Goal: Transaction & Acquisition: Purchase product/service

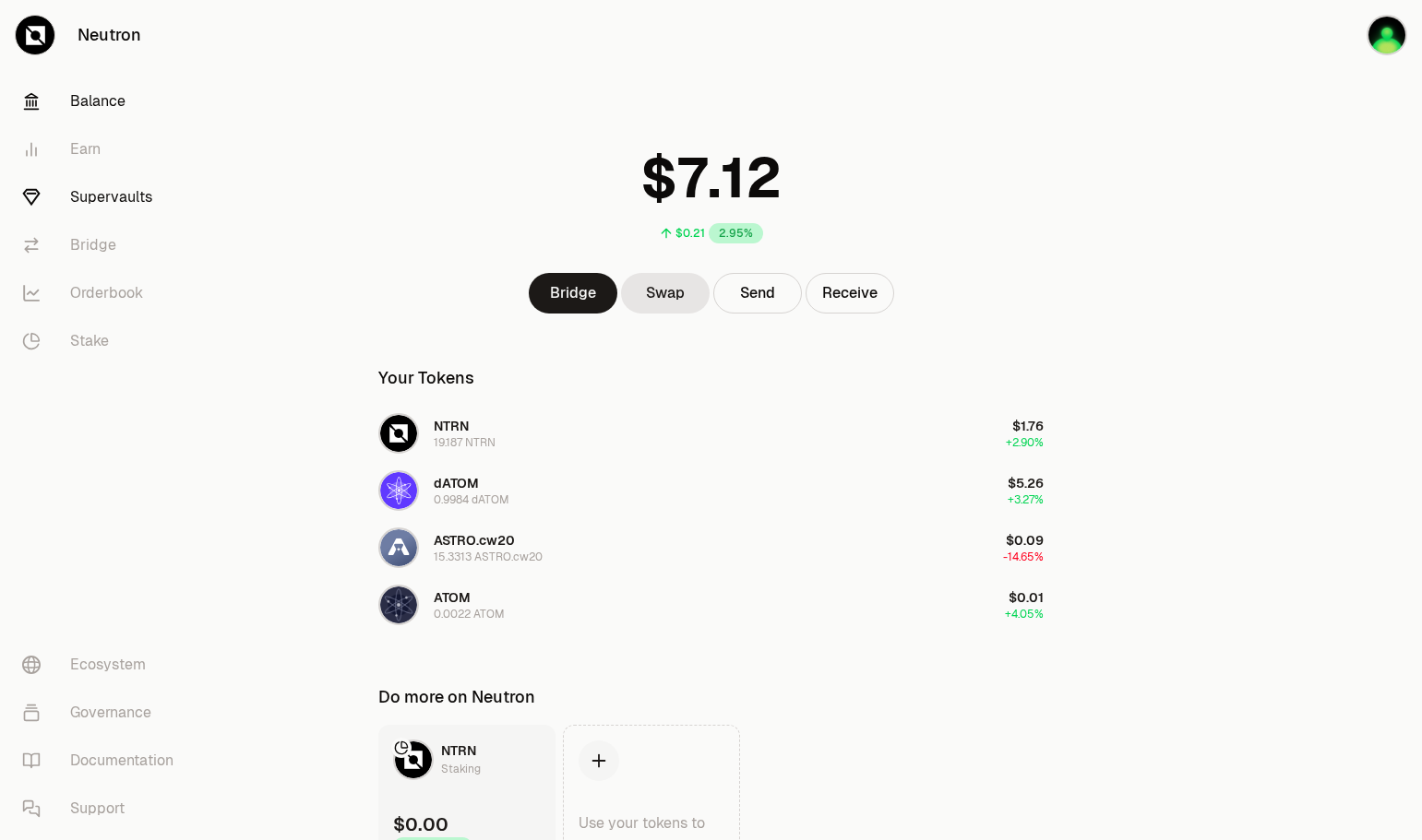
click at [105, 199] on link "Supervaults" at bounding box center [103, 197] width 192 height 48
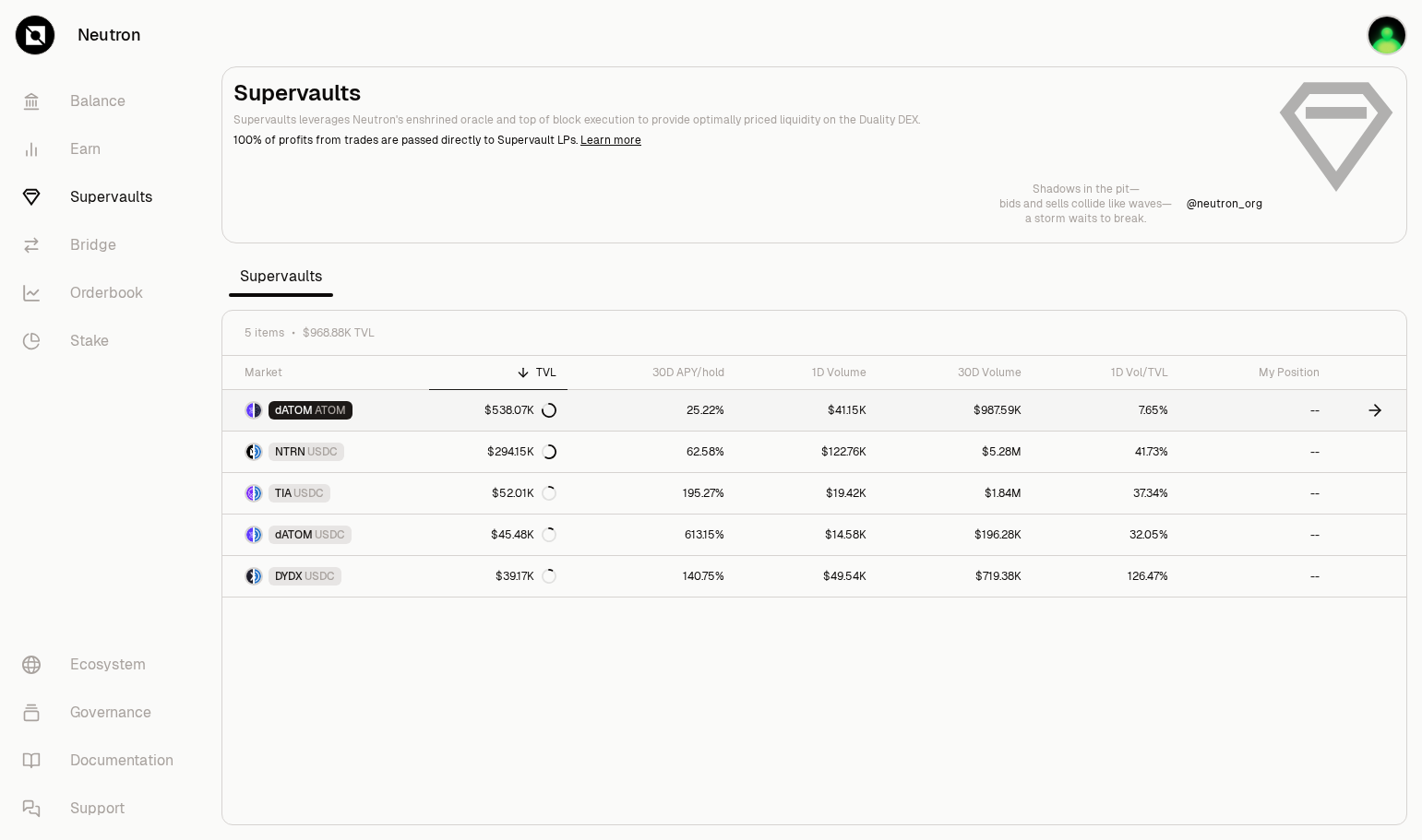
click at [302, 413] on span "dATOM" at bounding box center [294, 410] width 38 height 15
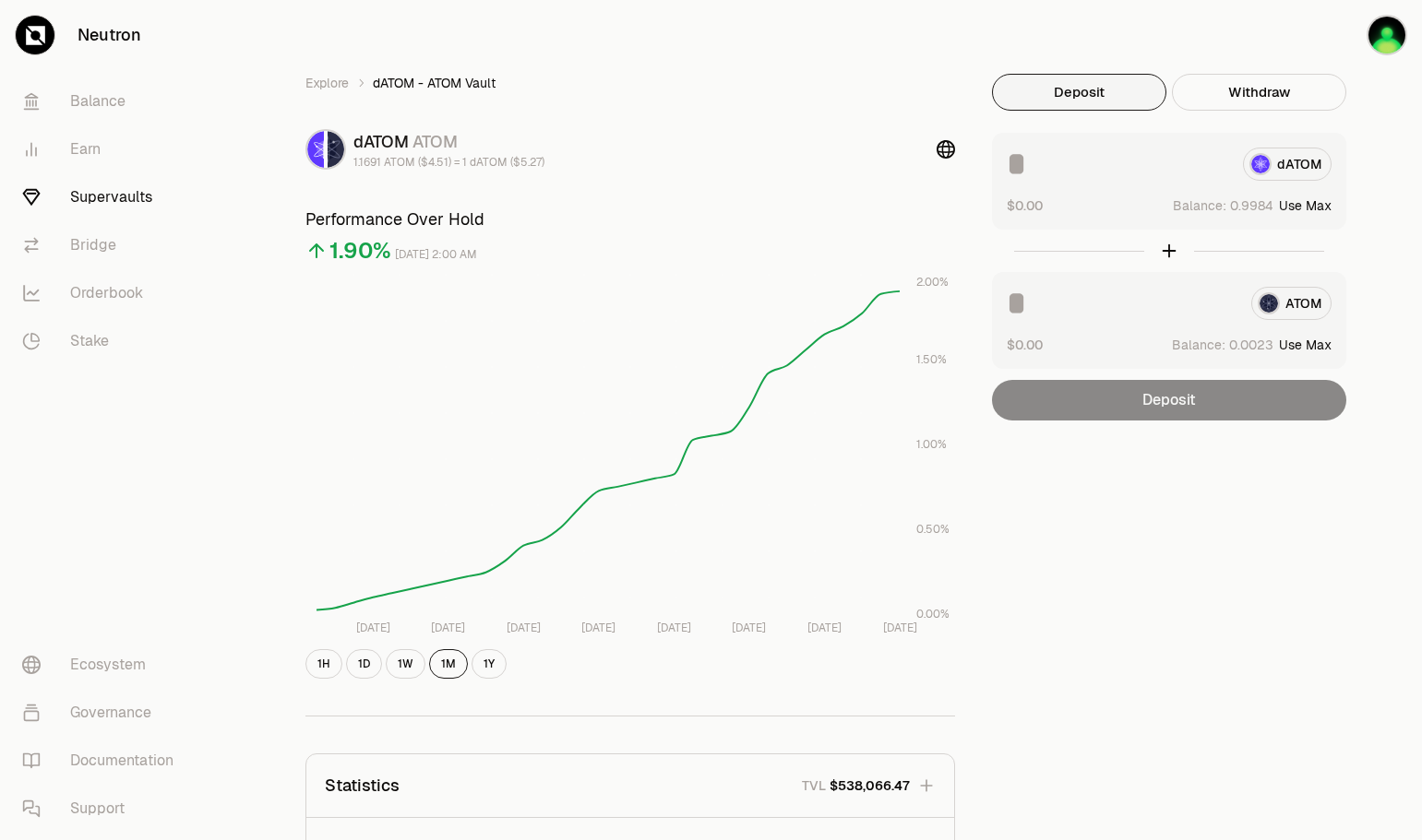
click at [1310, 207] on button "Use Max" at bounding box center [1305, 205] width 53 height 19
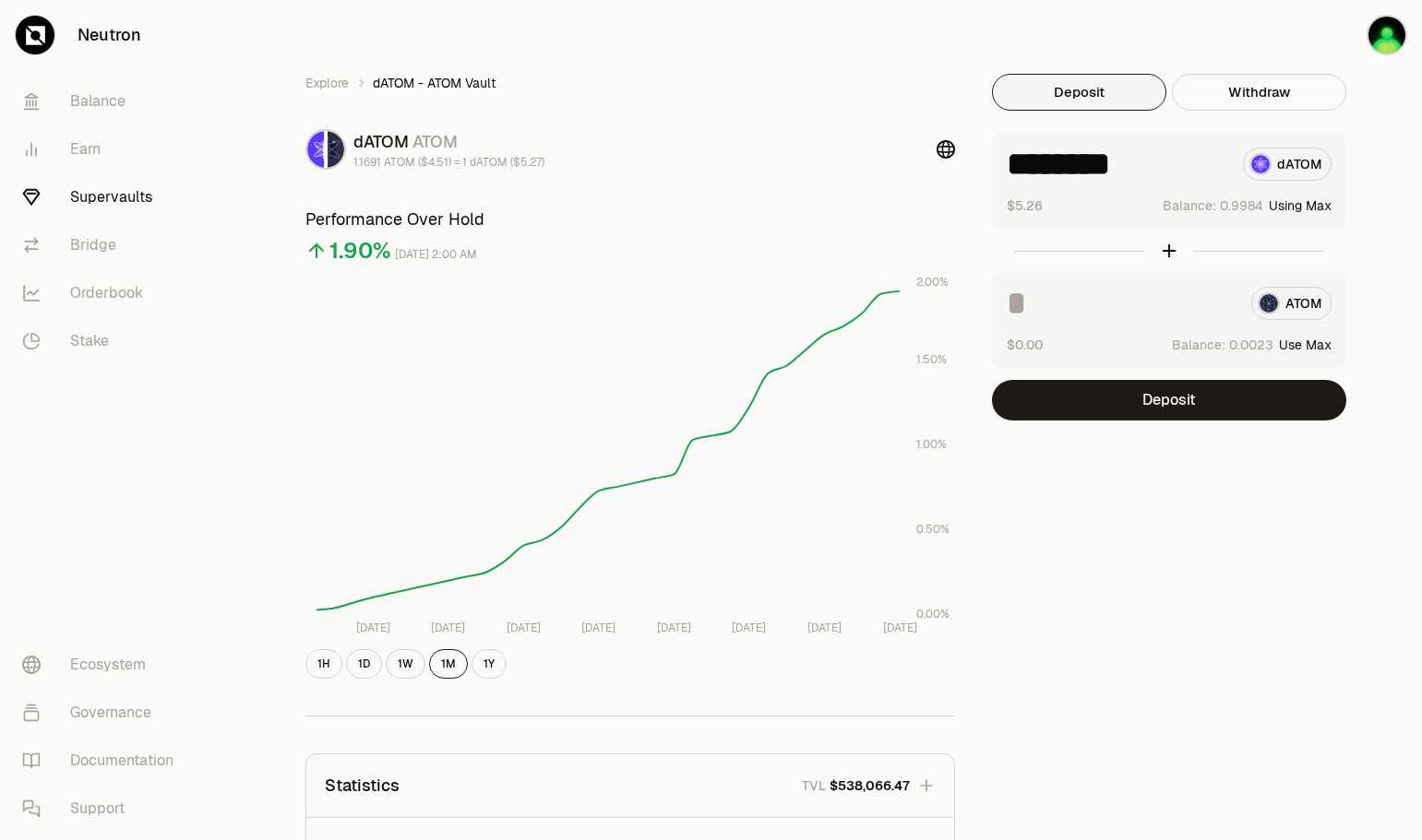
type input "********"
click at [485, 662] on button "1Y" at bounding box center [489, 665] width 35 height 30
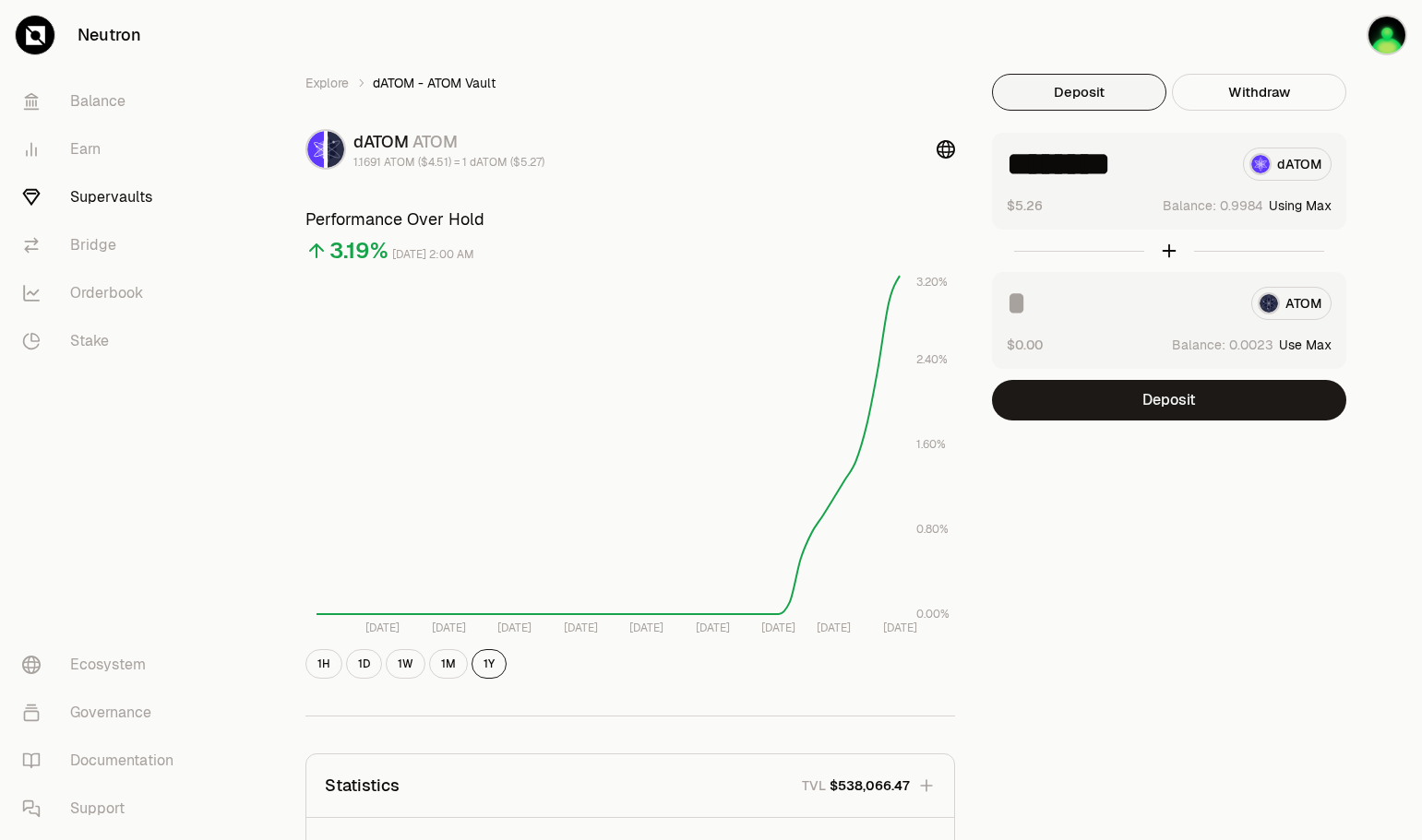
click at [114, 189] on link "Supervaults" at bounding box center [103, 197] width 192 height 48
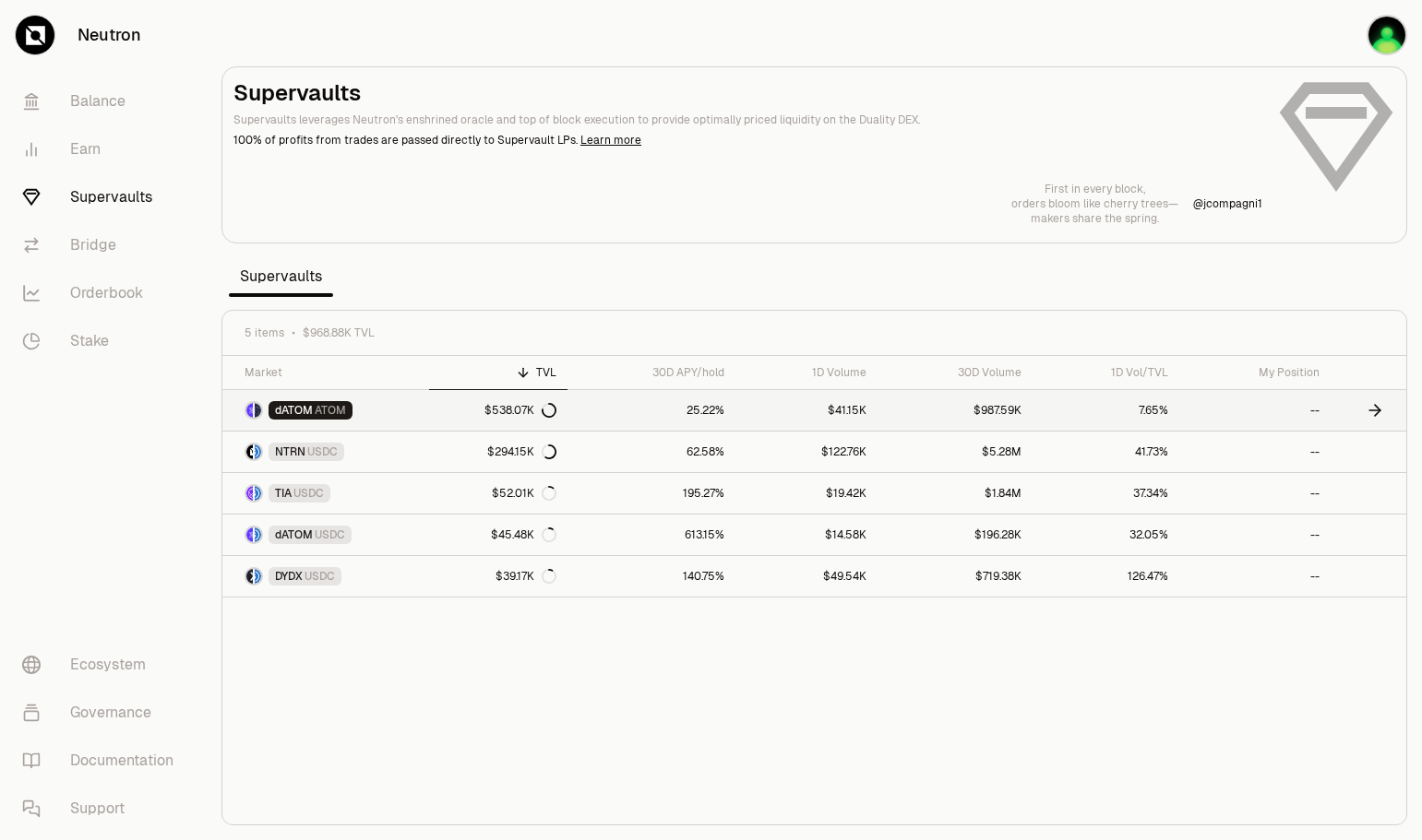
click at [304, 408] on span "dATOM" at bounding box center [294, 410] width 38 height 15
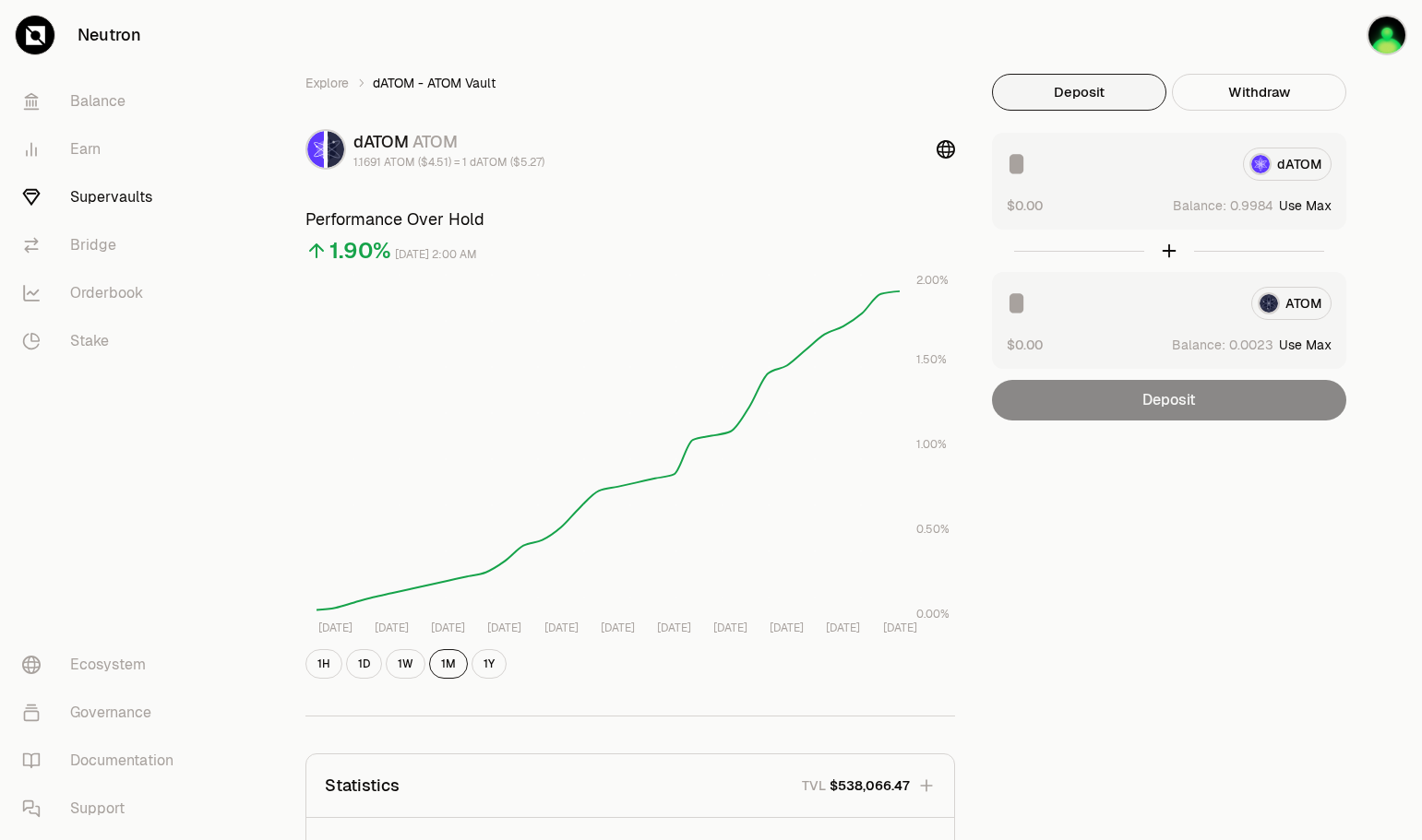
click at [80, 33] on link "Neutron" at bounding box center [103, 35] width 207 height 70
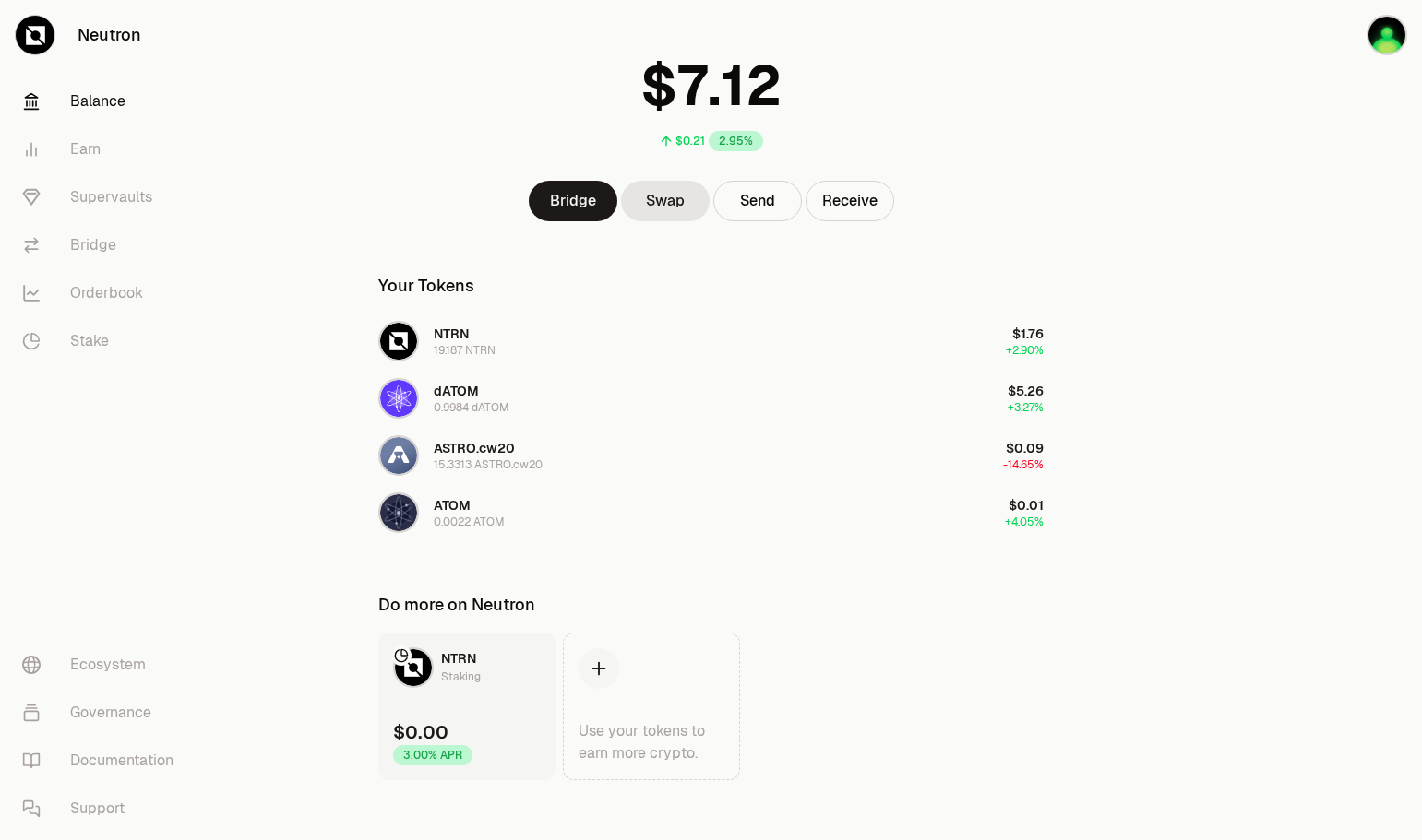
scroll to position [106, 0]
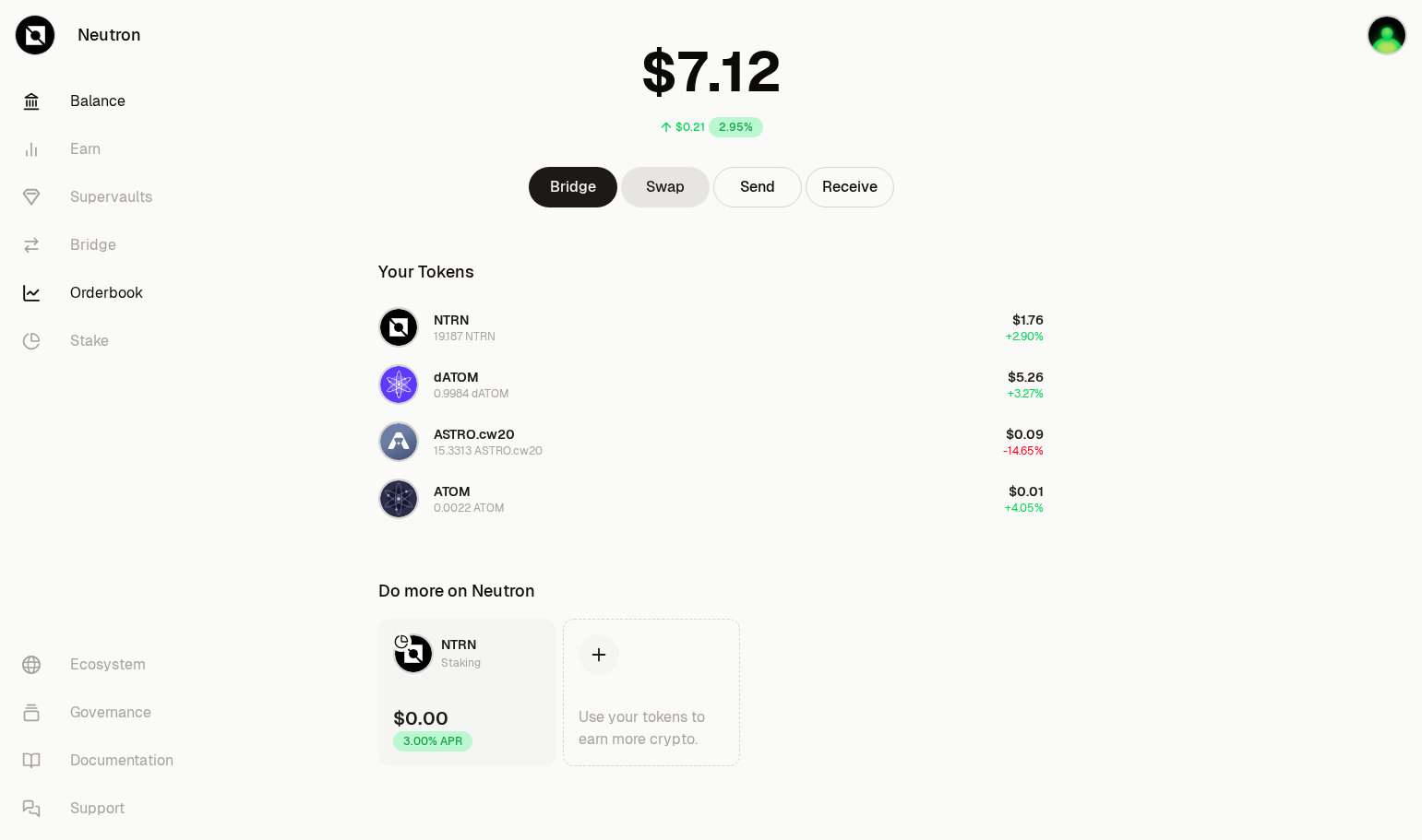
click at [96, 286] on link "Orderbook" at bounding box center [103, 293] width 192 height 48
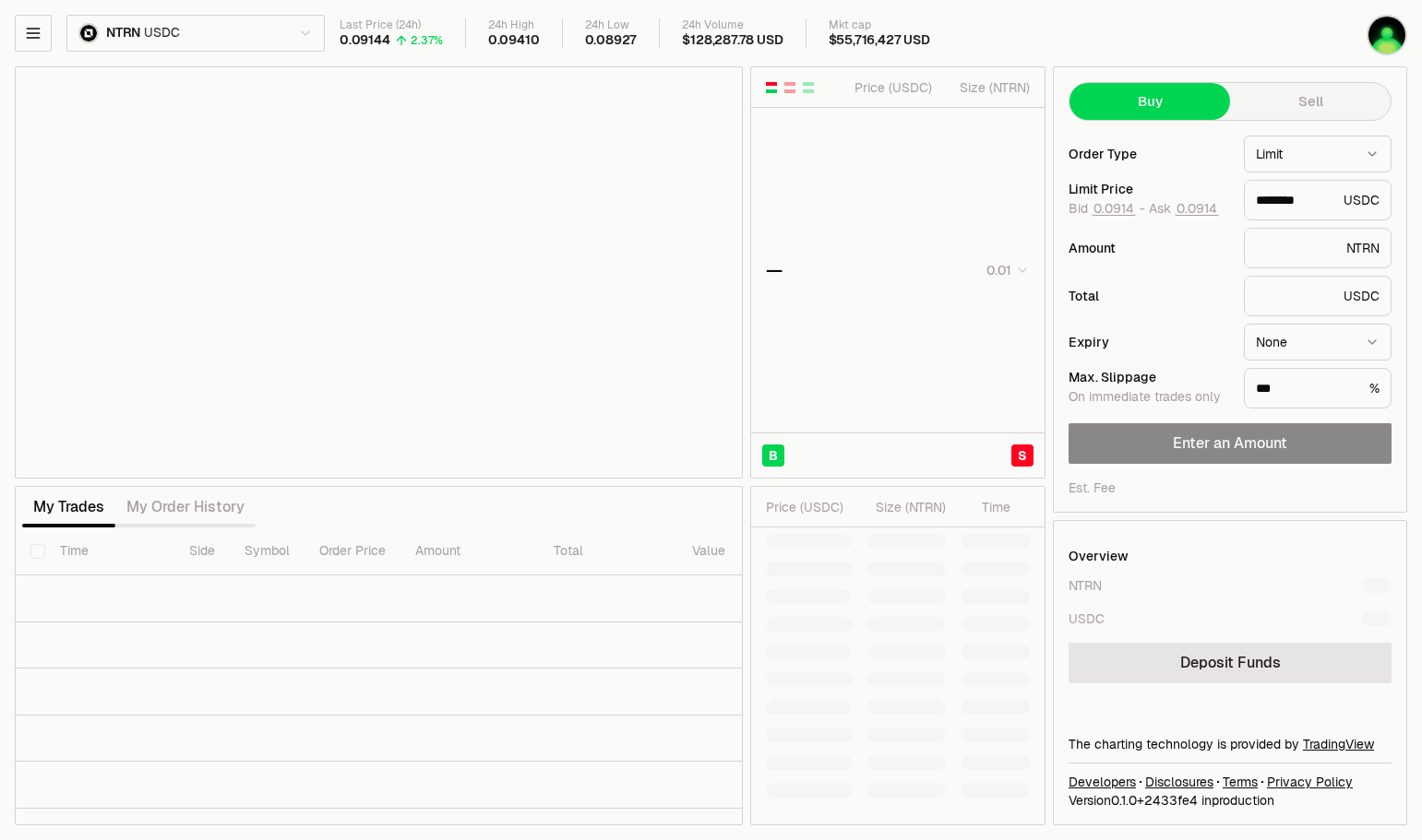
type input "********"
